Goal: Task Accomplishment & Management: Manage account settings

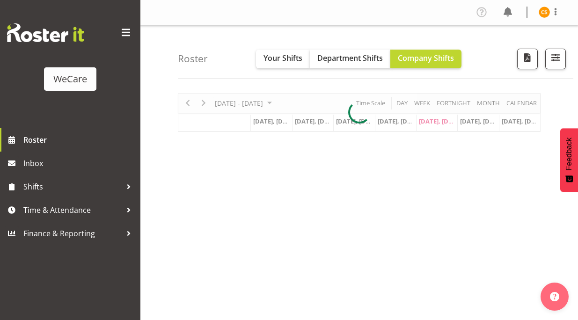
click at [126, 34] on span at bounding box center [125, 32] width 15 height 15
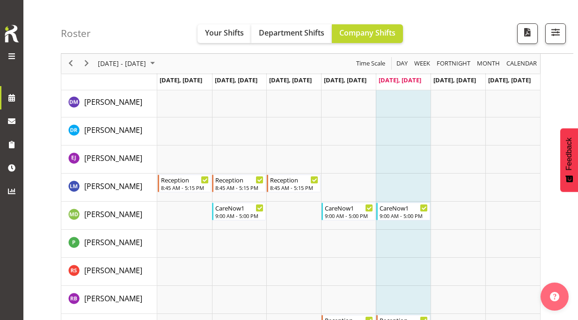
scroll to position [2105, 0]
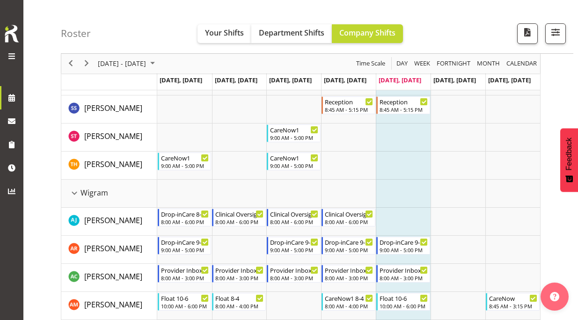
drag, startPoint x: 582, startPoint y: 297, endPoint x: 568, endPoint y: 222, distance: 76.2
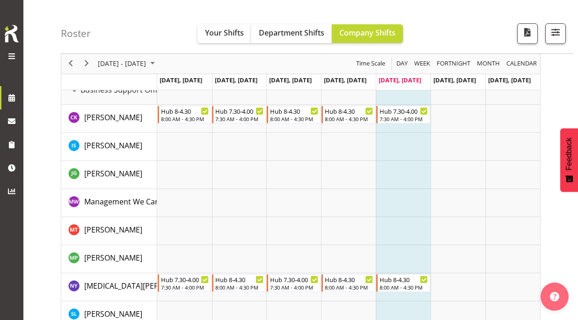
scroll to position [0, 0]
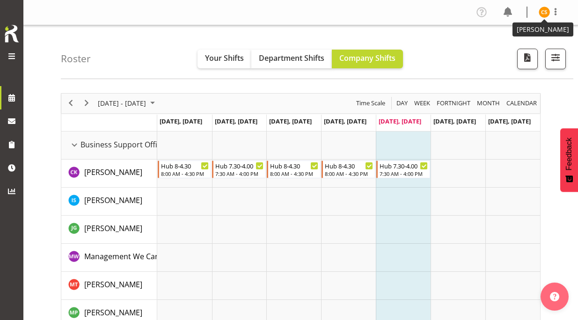
click at [544, 14] on img at bounding box center [544, 12] width 11 height 11
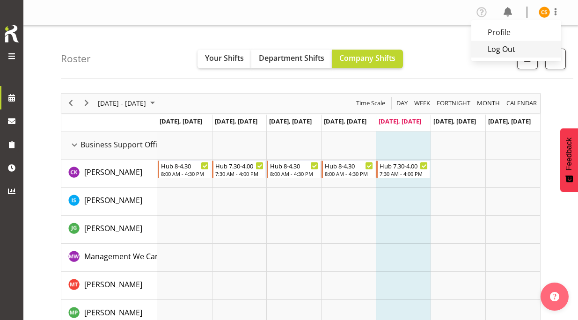
click at [536, 46] on link "Log Out" at bounding box center [516, 49] width 90 height 17
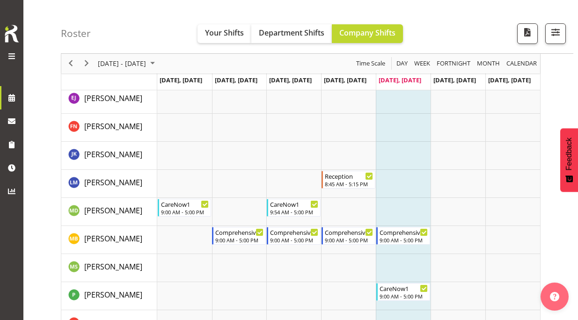
scroll to position [1170, 0]
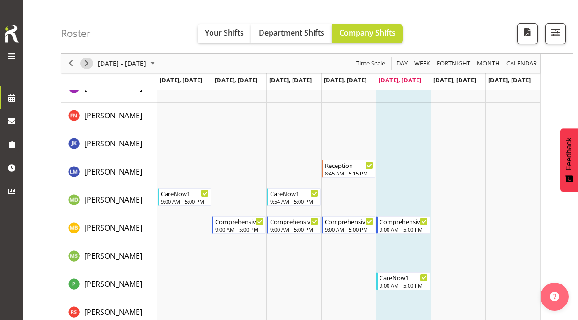
click at [89, 66] on span "Next" at bounding box center [86, 64] width 11 height 12
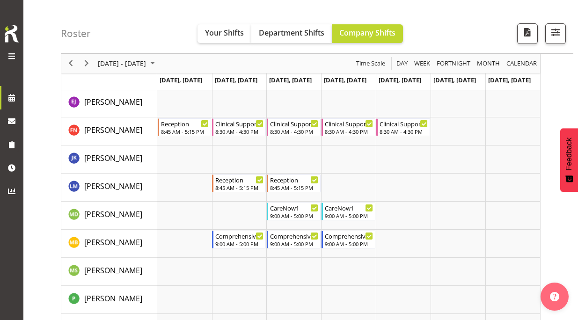
scroll to position [1124, 0]
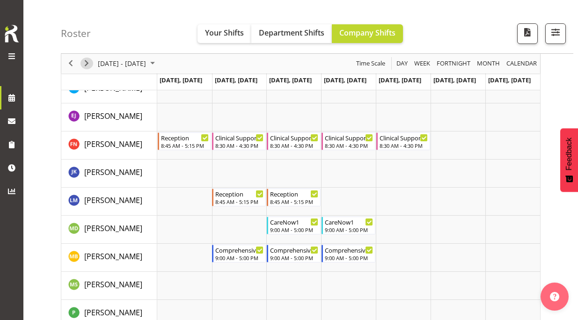
click at [86, 62] on span "Next" at bounding box center [86, 64] width 11 height 12
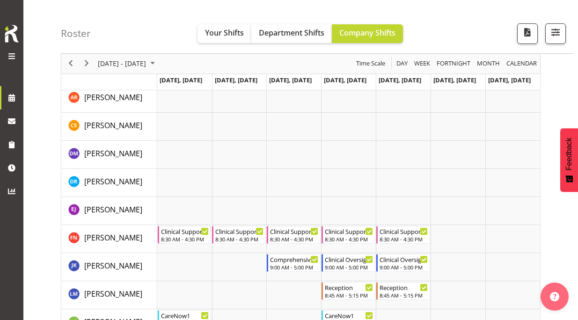
scroll to position [983, 0]
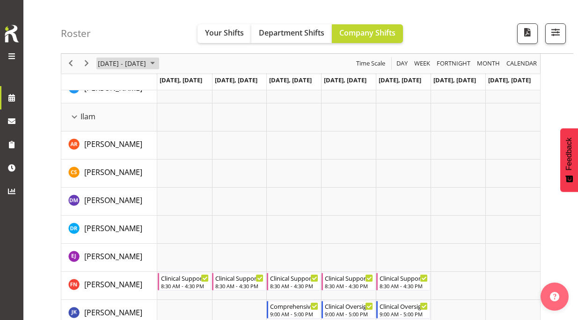
click at [147, 68] on span "[DATE] - [DATE]" at bounding box center [122, 64] width 50 height 12
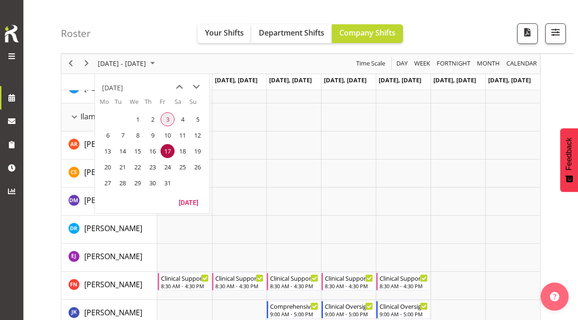
click at [163, 121] on span "3" at bounding box center [168, 119] width 14 height 14
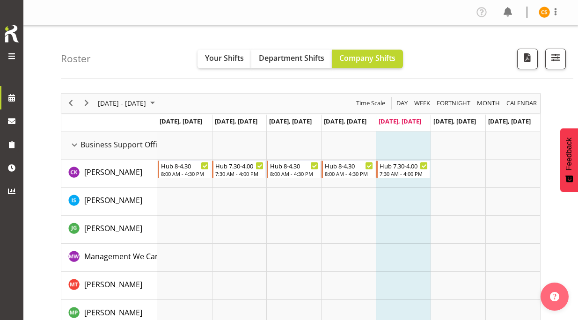
click at [544, 19] on div "Profile Log Out" at bounding box center [521, 12] width 95 height 15
click at [544, 14] on img at bounding box center [544, 12] width 11 height 11
click at [529, 50] on link "Log Out" at bounding box center [516, 49] width 90 height 17
